Goal: Information Seeking & Learning: Check status

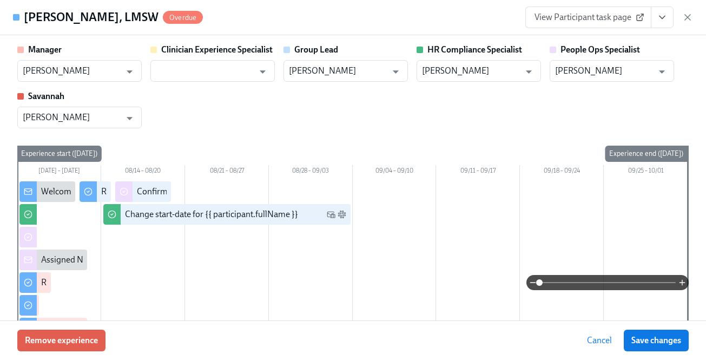
scroll to position [0, 14182]
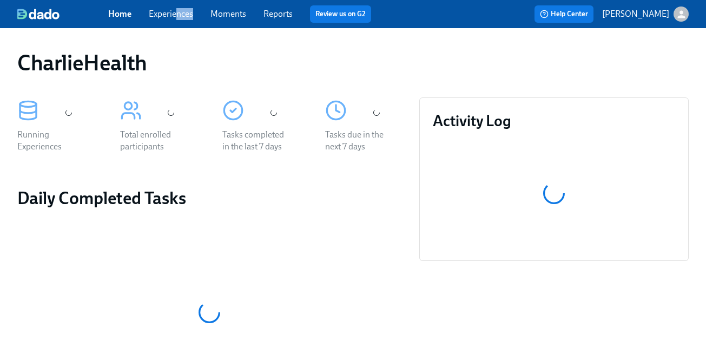
click at [176, 20] on div "Home Experiences Moments Reports Review us on G2" at bounding box center [253, 13] width 290 height 17
click at [174, 13] on link "Experiences" at bounding box center [171, 14] width 44 height 10
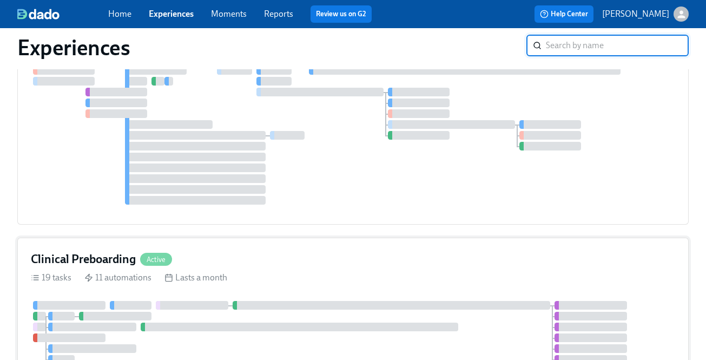
scroll to position [487, 0]
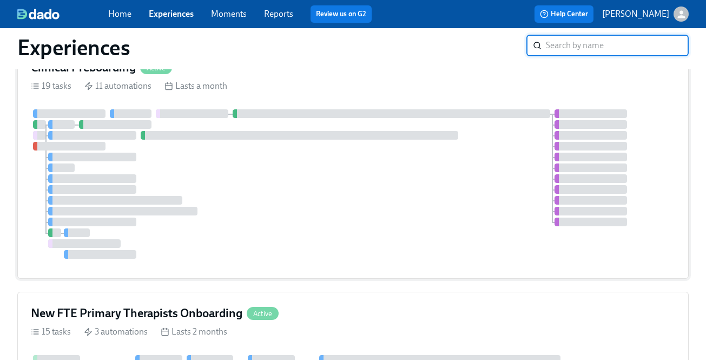
click at [298, 158] on div at bounding box center [353, 183] width 644 height 149
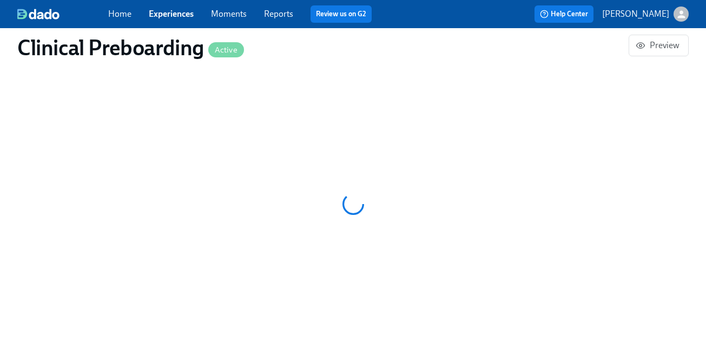
scroll to position [963, 0]
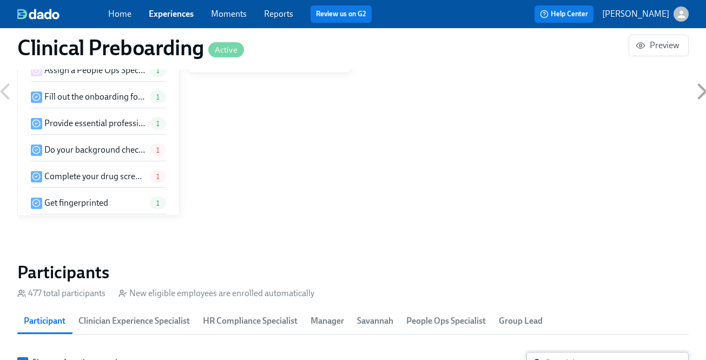
click at [554, 352] on input "search" at bounding box center [617, 363] width 143 height 22
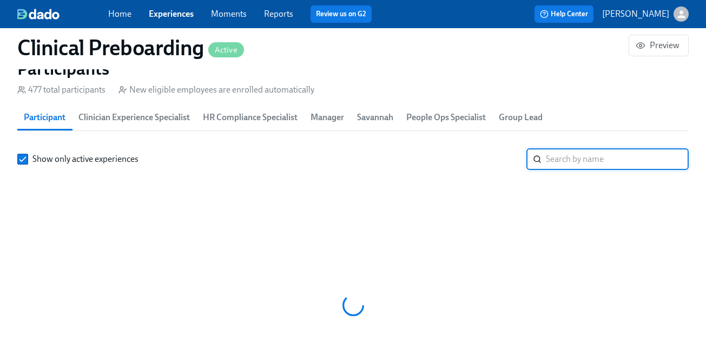
scroll to position [0, 14182]
paste input "Brittany Anderson"
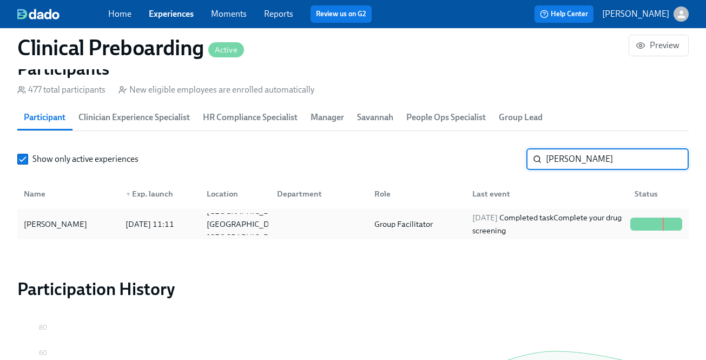
click at [554, 239] on div "Brittany Anderson 2025/07/31 11:11 Houston TX US Group Facilitator 2025/08/14 C…" at bounding box center [352, 224] width 671 height 30
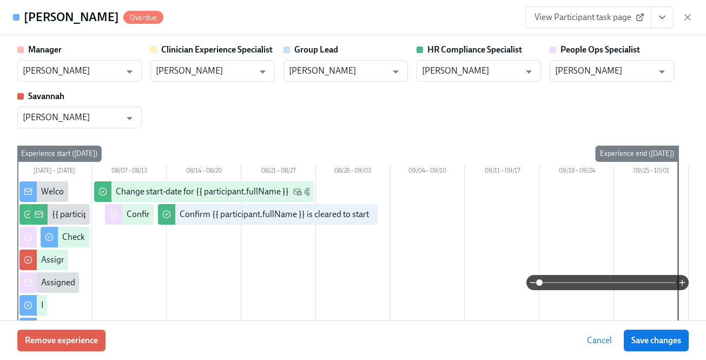
click at [663, 14] on icon "View task page" at bounding box center [662, 17] width 11 height 11
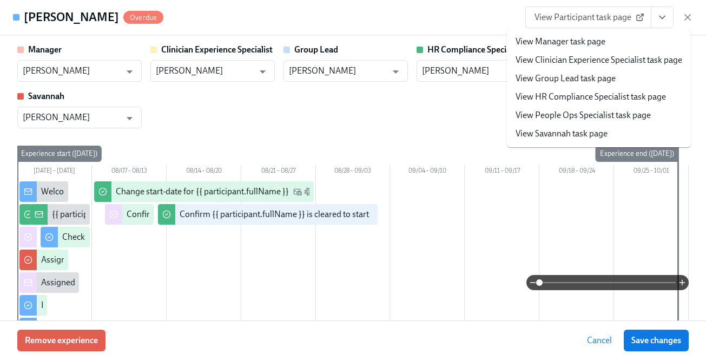
click at [643, 95] on link "View HR Compliance Specialist task page" at bounding box center [590, 97] width 150 height 12
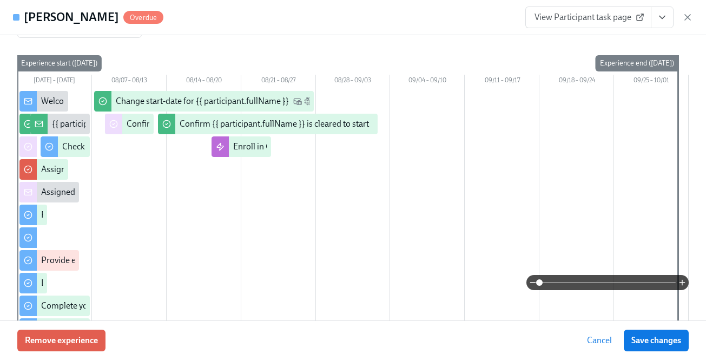
scroll to position [104, 0]
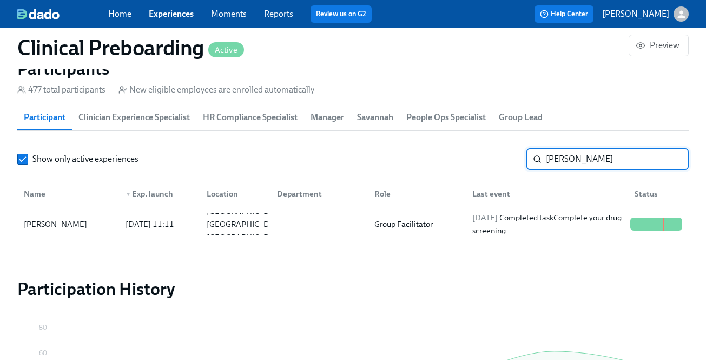
click at [563, 163] on input "Brittany Anderson" at bounding box center [617, 159] width 143 height 22
paste input "Nicholas DeAgostine"
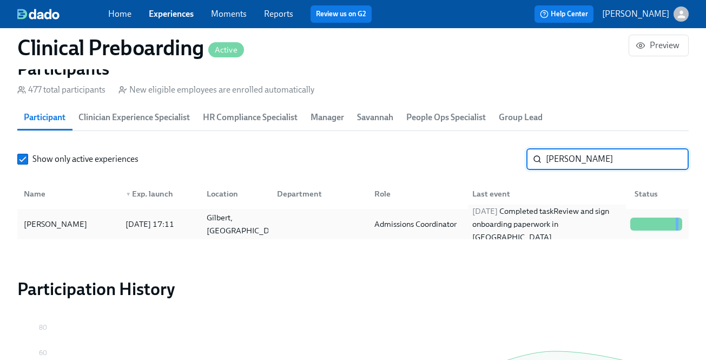
type input "Nicholas DeAgostine"
click at [507, 227] on div "2025/08/17 Completed task Review and sign onboarding paperwork in UKG" at bounding box center [547, 223] width 158 height 39
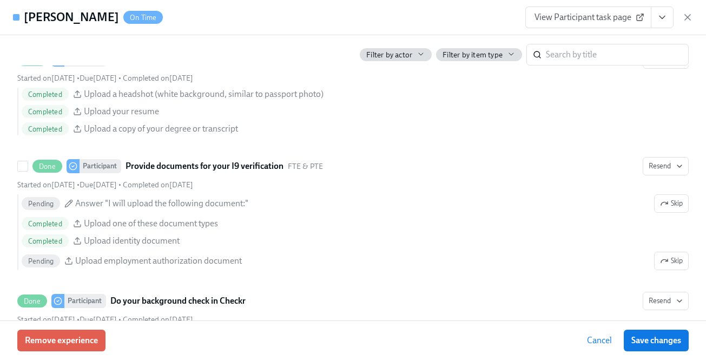
scroll to position [1163, 0]
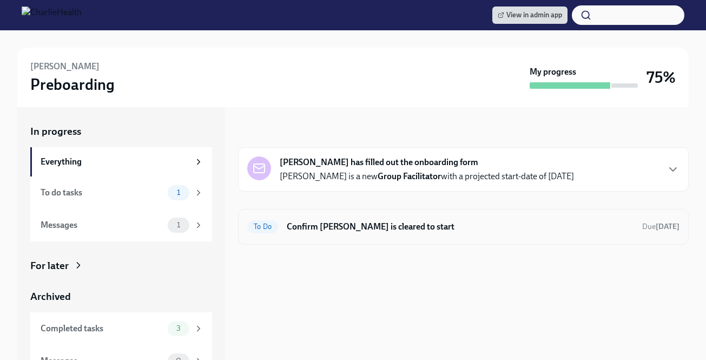
click at [407, 223] on h6 "Confirm [PERSON_NAME] is cleared to start" at bounding box center [460, 227] width 347 height 12
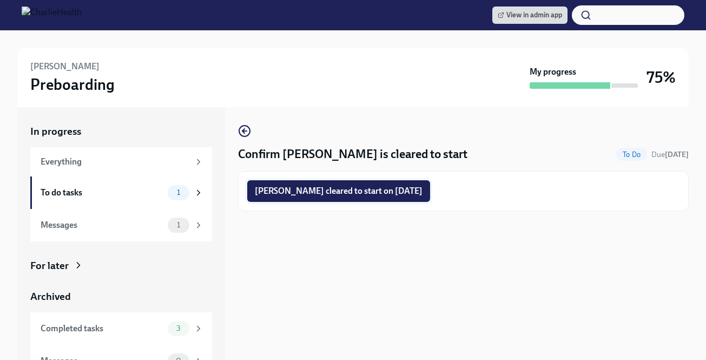
click at [332, 188] on span "Brittany Anderson cleared to start on 08/19/2025" at bounding box center [339, 191] width 168 height 11
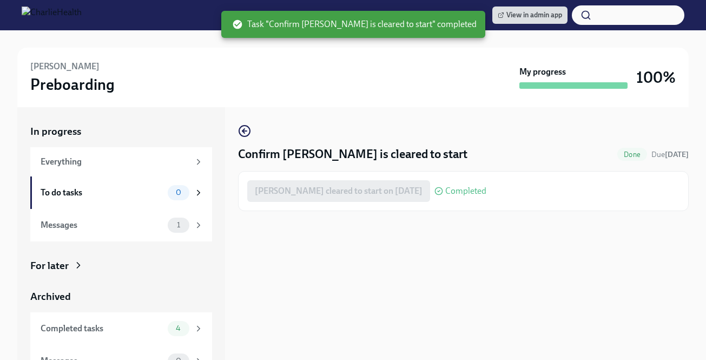
scroll to position [17, 0]
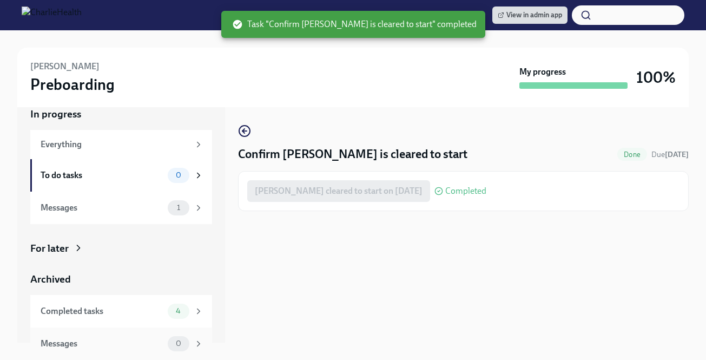
click at [191, 336] on div "0" at bounding box center [186, 343] width 36 height 15
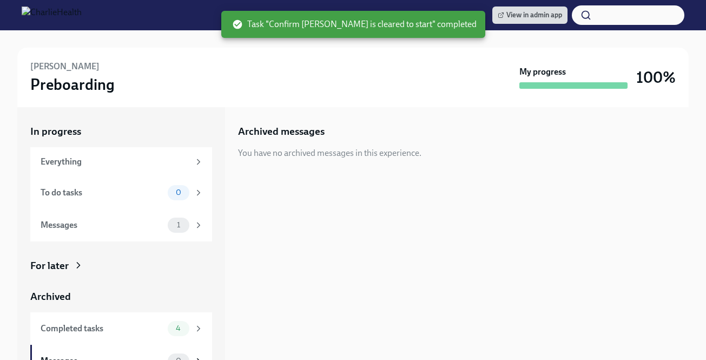
scroll to position [17, 0]
